Goal: Task Accomplishment & Management: Manage account settings

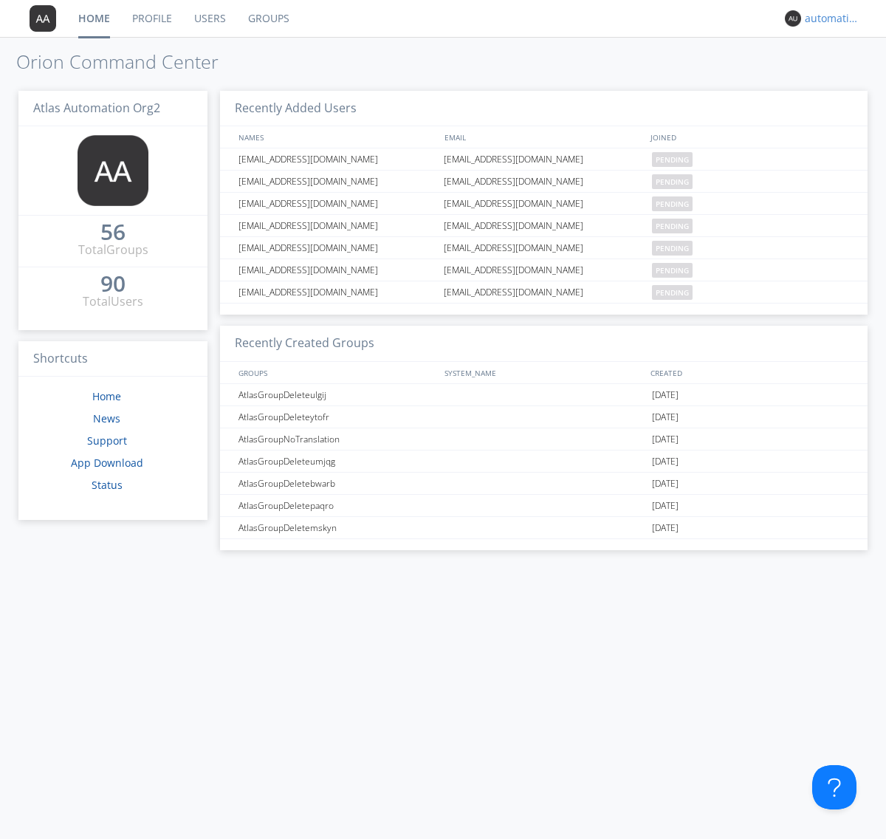
click at [829, 18] on div "automation+atlas+nodispatch+org2" at bounding box center [832, 18] width 55 height 15
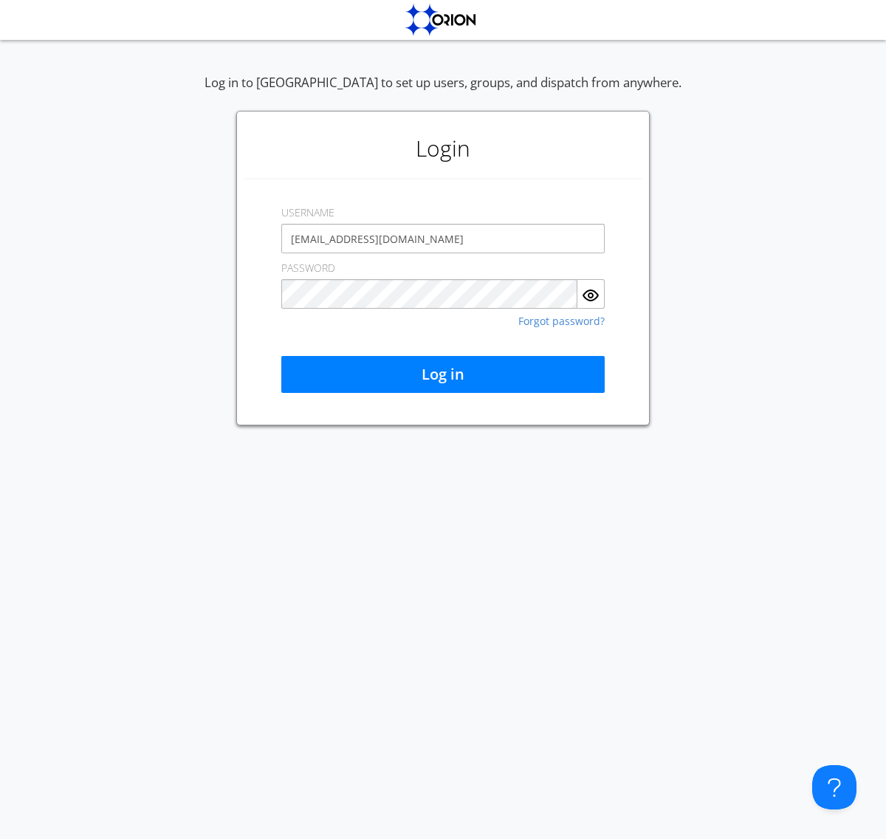
type input "[EMAIL_ADDRESS][DOMAIN_NAME]"
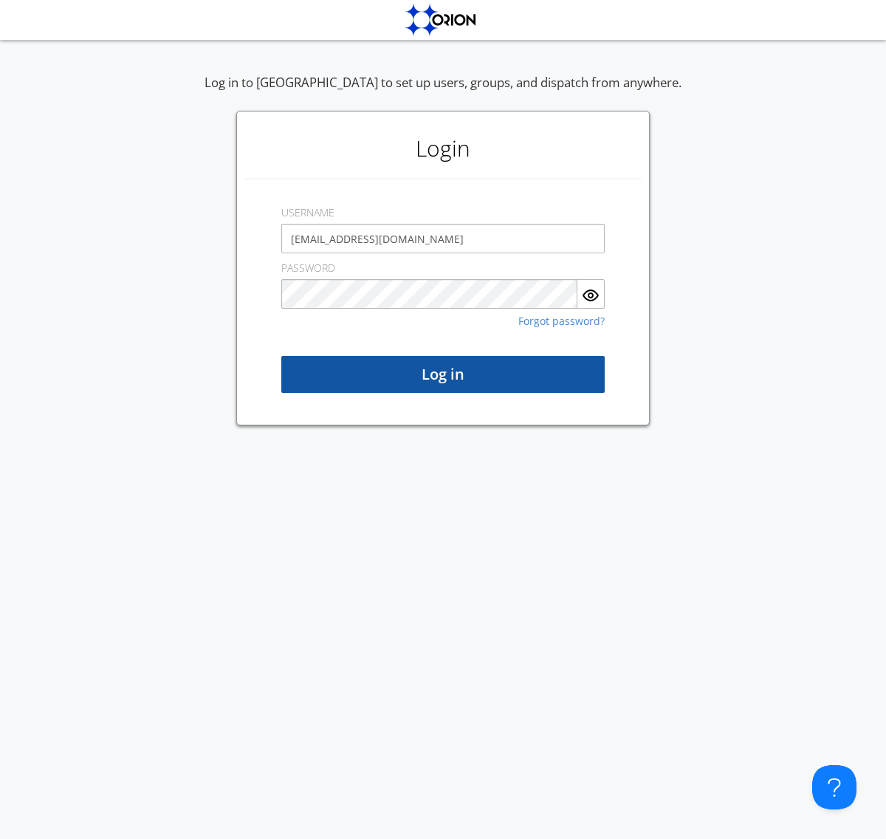
click at [443, 374] on button "Log in" at bounding box center [442, 374] width 323 height 37
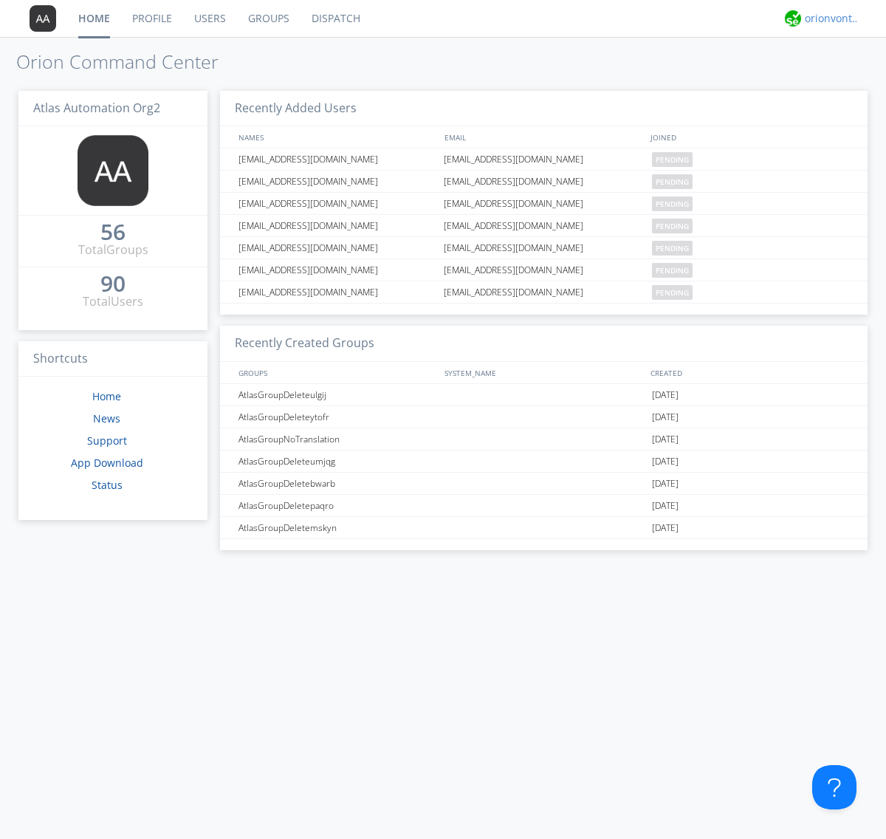
click at [829, 18] on div "orionvontas+atlas+automation+org2" at bounding box center [832, 18] width 55 height 15
